Goal: Task Accomplishment & Management: Use online tool/utility

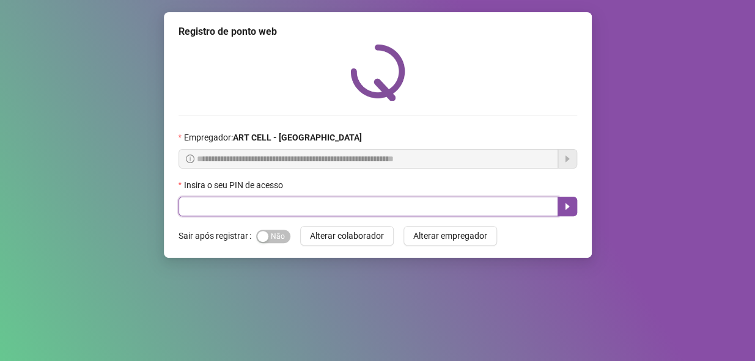
click at [336, 198] on input "text" at bounding box center [369, 207] width 380 height 20
type input "*****"
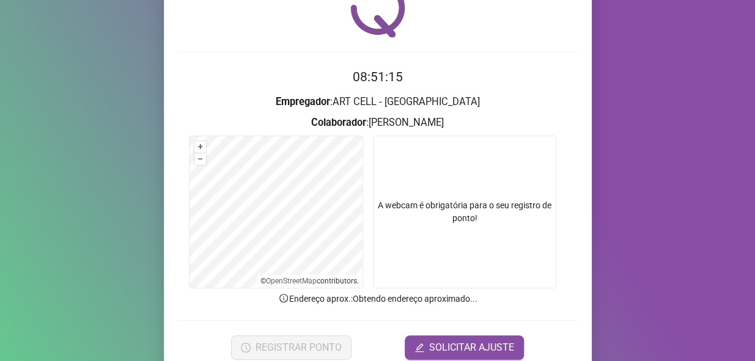
scroll to position [116, 0]
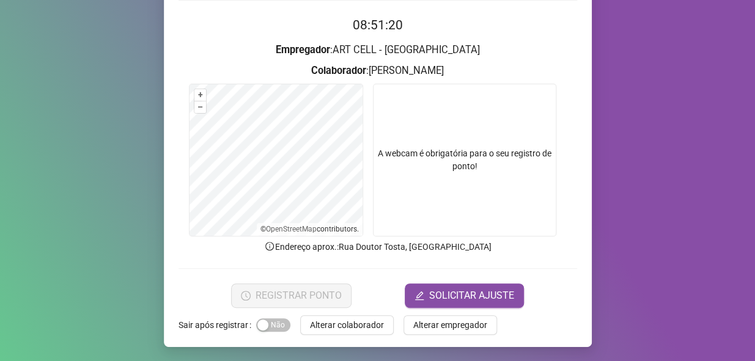
click at [356, 330] on span "Alterar colaborador" at bounding box center [347, 325] width 74 height 13
click at [352, 324] on div "Registro de ponto web 08:51:20 Empregador : ART CELL - BRAGANÇA PAULISTA Colabo…" at bounding box center [377, 180] width 755 height 361
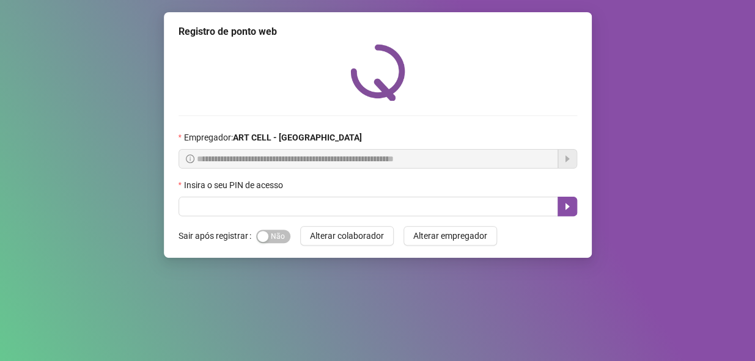
scroll to position [0, 0]
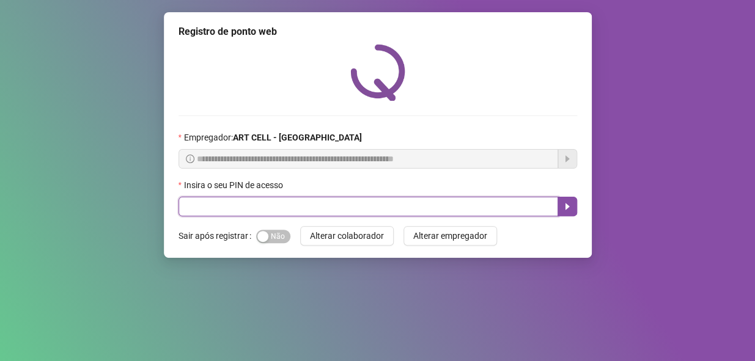
click at [399, 206] on input "text" at bounding box center [369, 207] width 380 height 20
type input "*****"
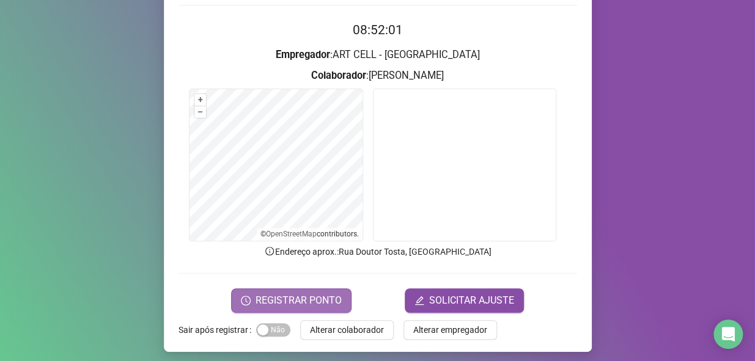
scroll to position [116, 0]
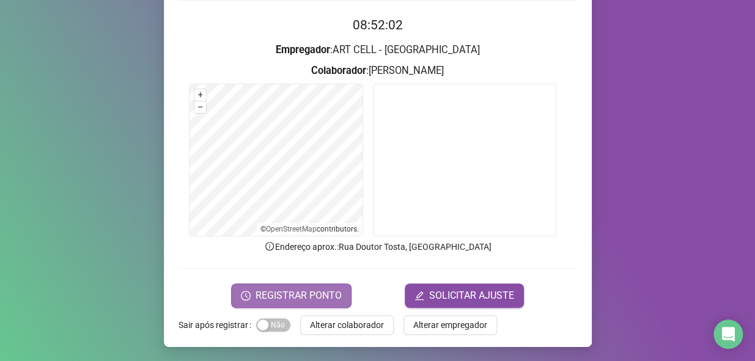
click at [331, 287] on button "REGISTRAR PONTO" at bounding box center [291, 296] width 120 height 24
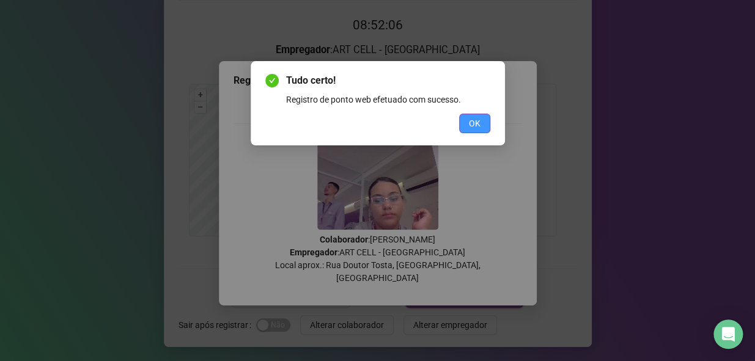
click at [473, 125] on span "OK" at bounding box center [475, 123] width 12 height 13
